Goal: Task Accomplishment & Management: Manage account settings

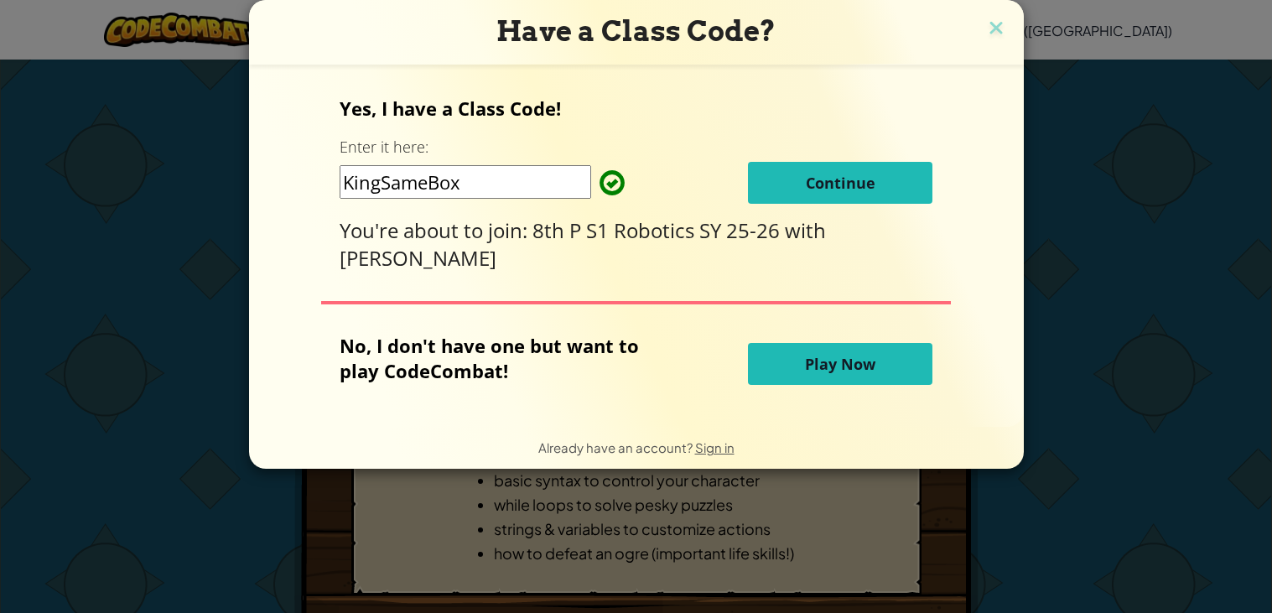
click at [800, 172] on button "Continue" at bounding box center [840, 183] width 185 height 42
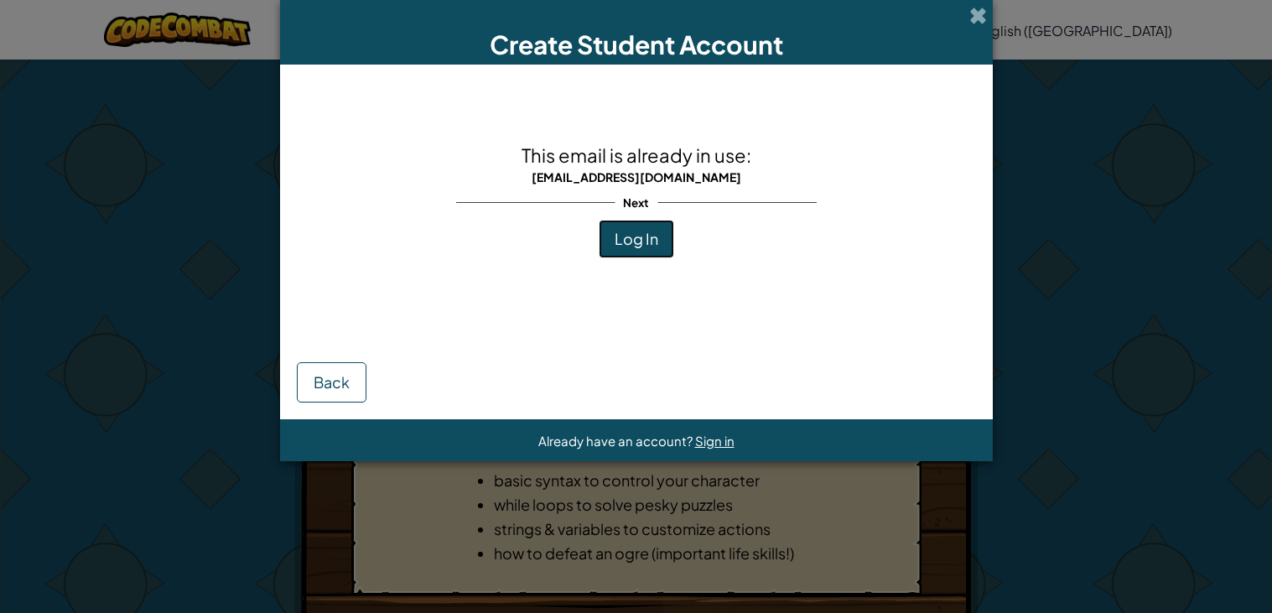
click at [669, 232] on button "Log In" at bounding box center [636, 239] width 75 height 39
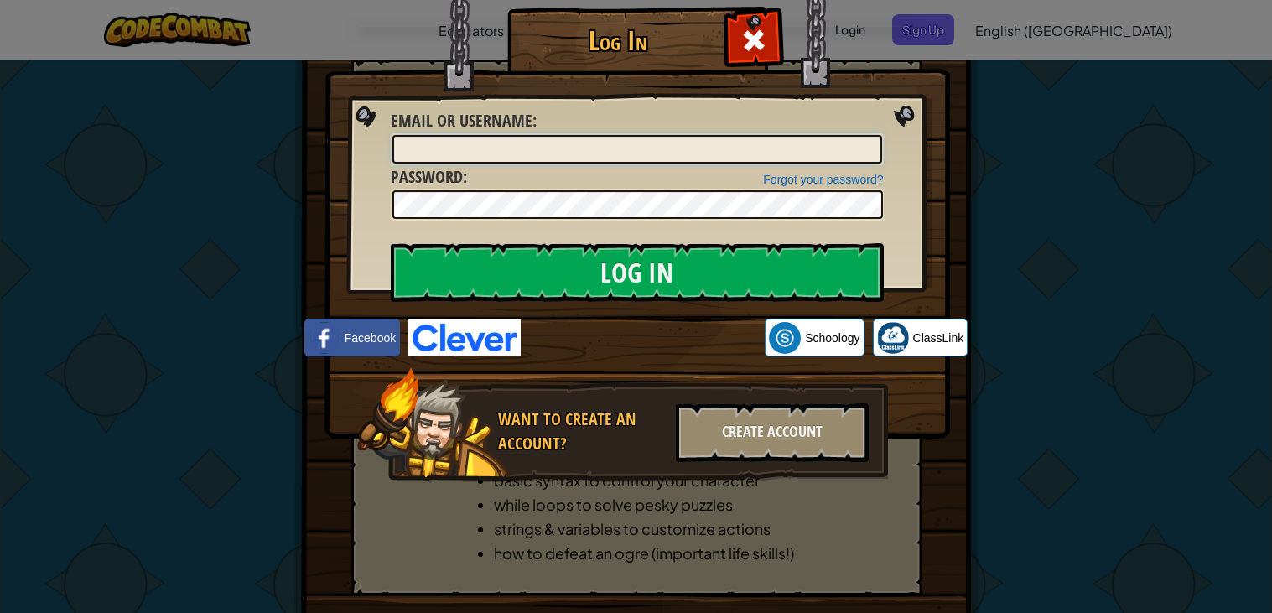
click at [581, 151] on input "Email or Username :" at bounding box center [638, 149] width 490 height 29
type input "CTtootuff"
click at [391, 243] on input "Log In" at bounding box center [637, 272] width 493 height 59
